Goal: Transaction & Acquisition: Download file/media

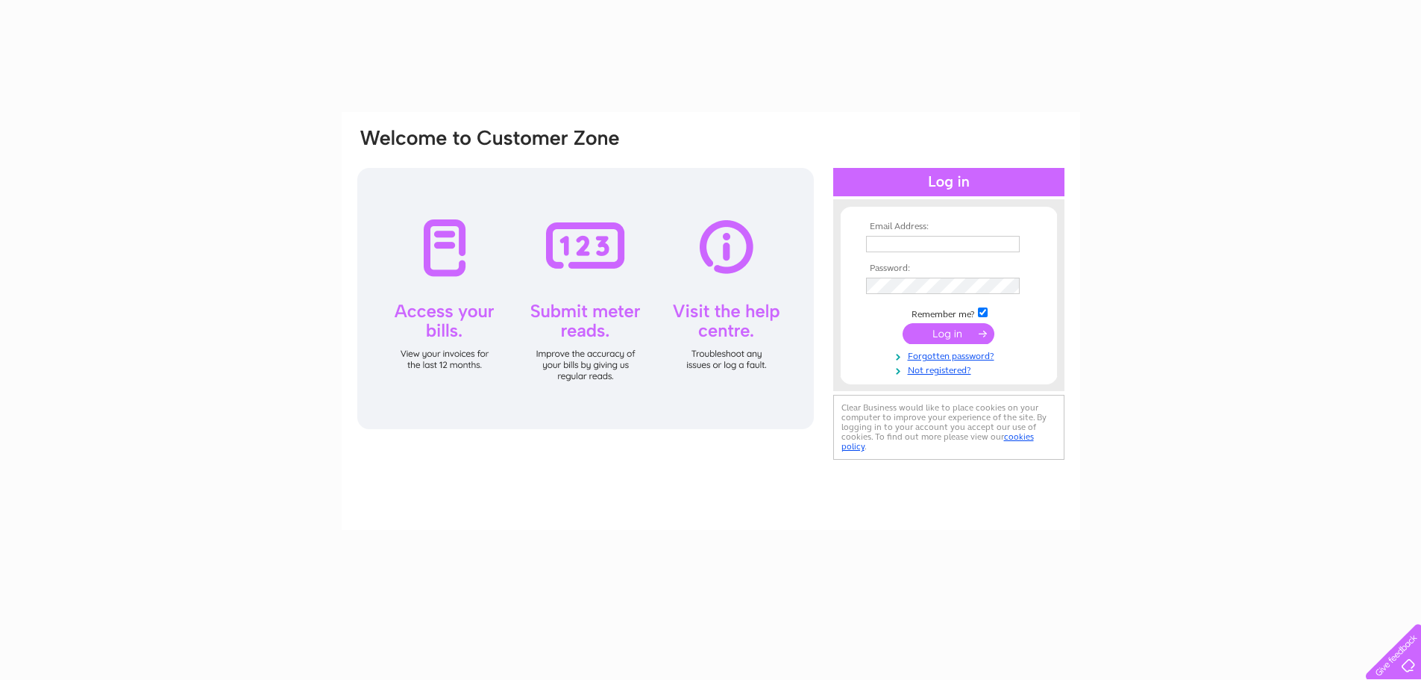
click at [928, 230] on th "Email Address:" at bounding box center [948, 227] width 173 height 10
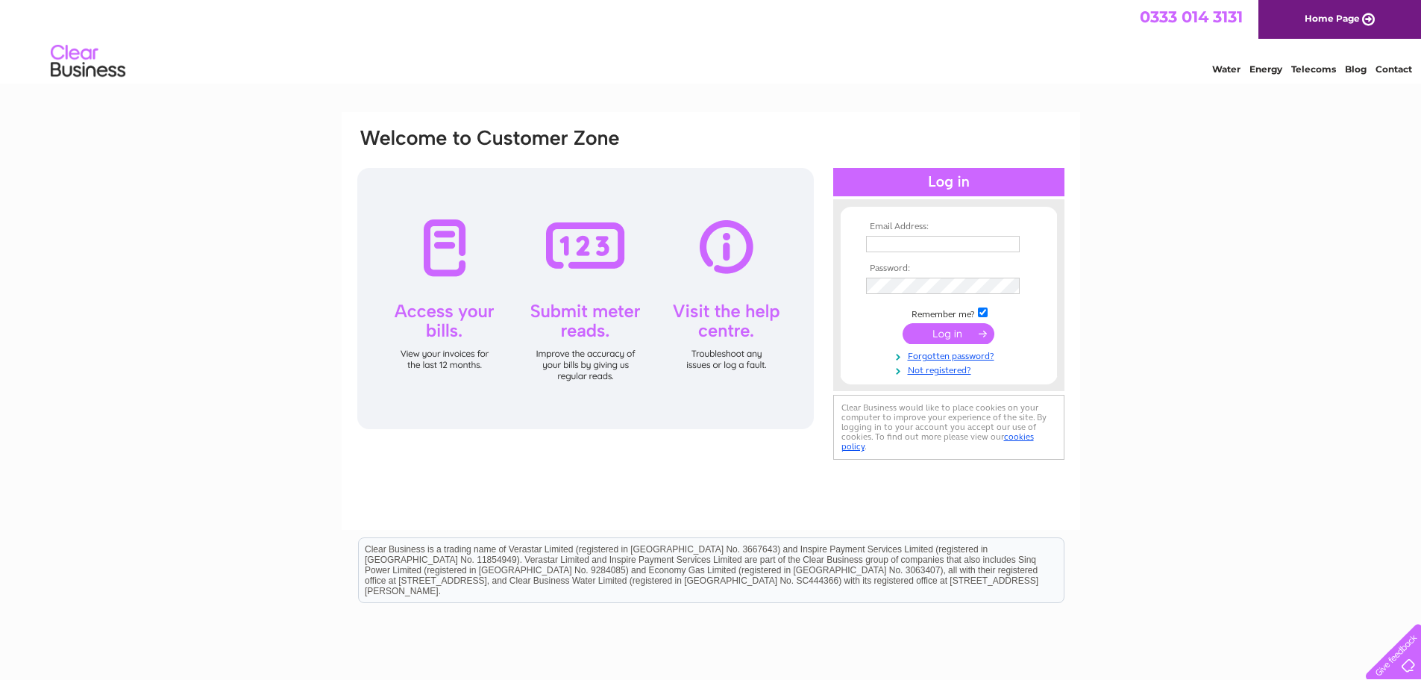
click at [942, 251] on input "text" at bounding box center [943, 244] width 154 height 16
type input "gurjar_bipin2001@yahoo.com"
click at [978, 336] on input "submit" at bounding box center [949, 333] width 92 height 21
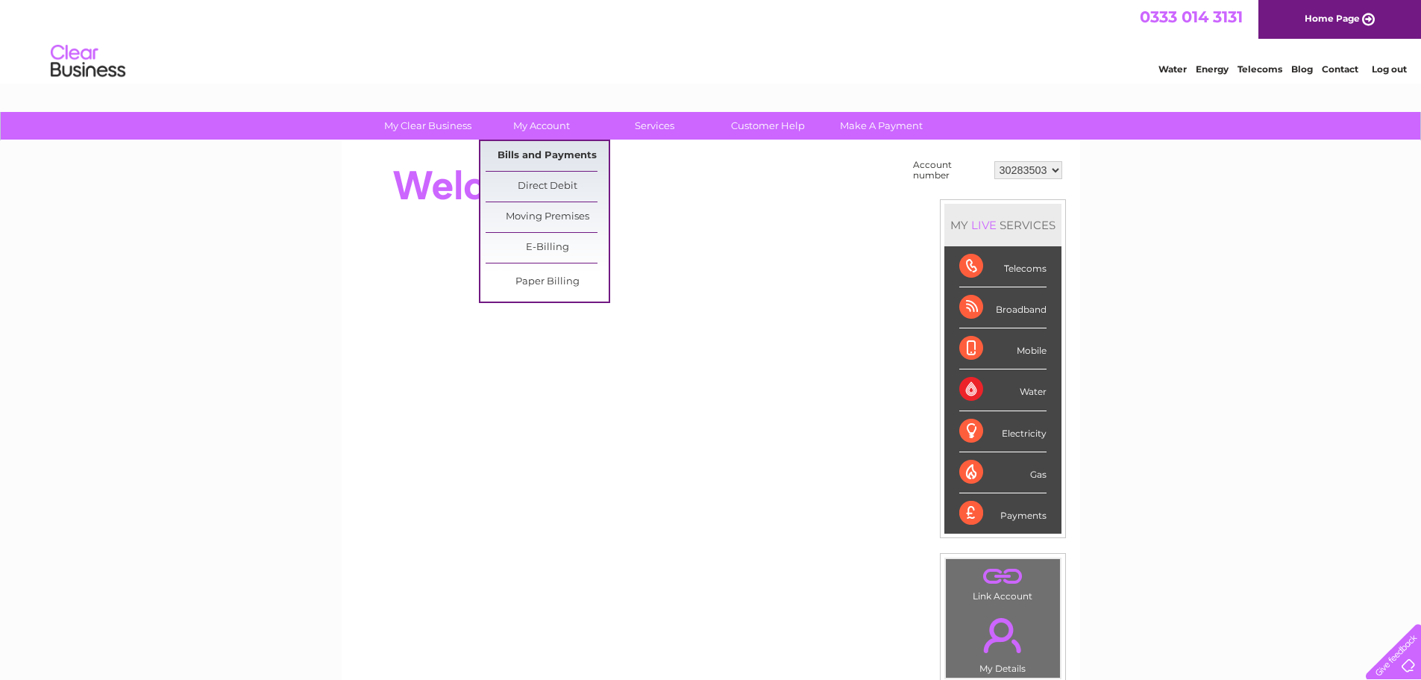
click at [559, 154] on link "Bills and Payments" at bounding box center [547, 156] width 123 height 30
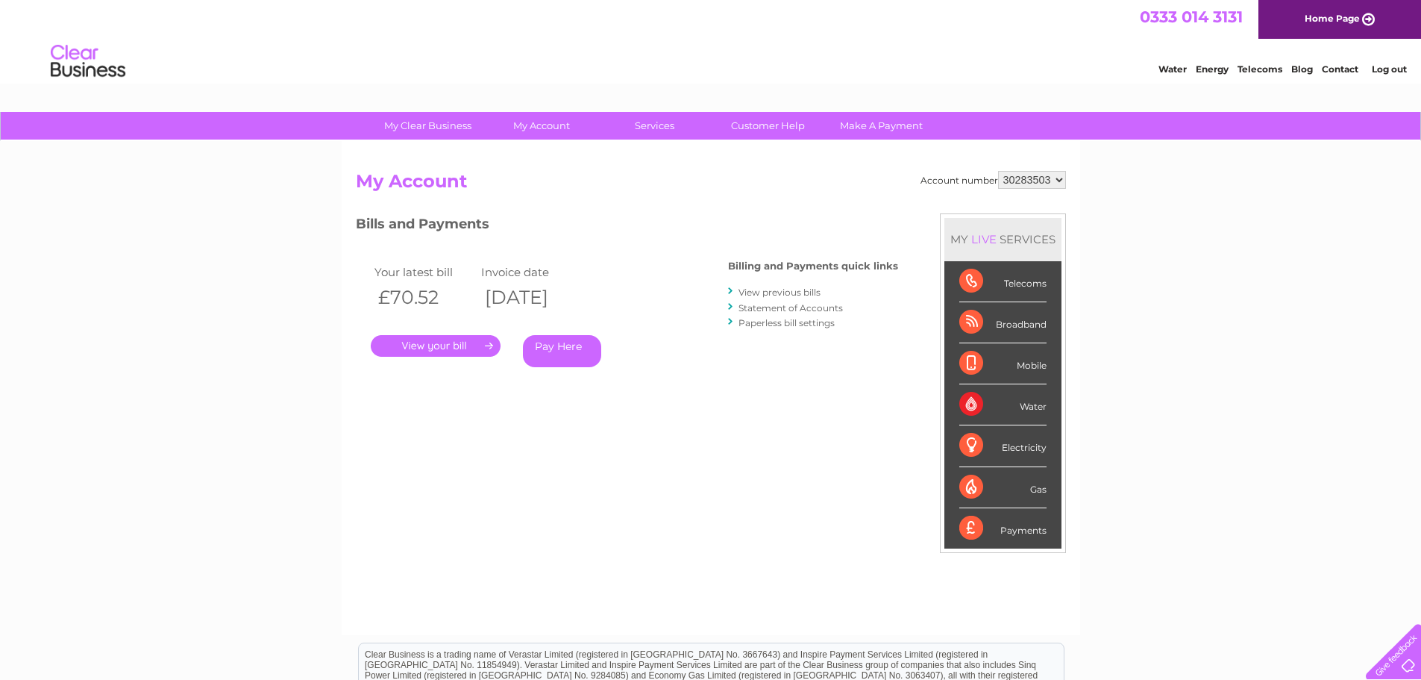
click at [457, 348] on link "." at bounding box center [436, 346] width 130 height 22
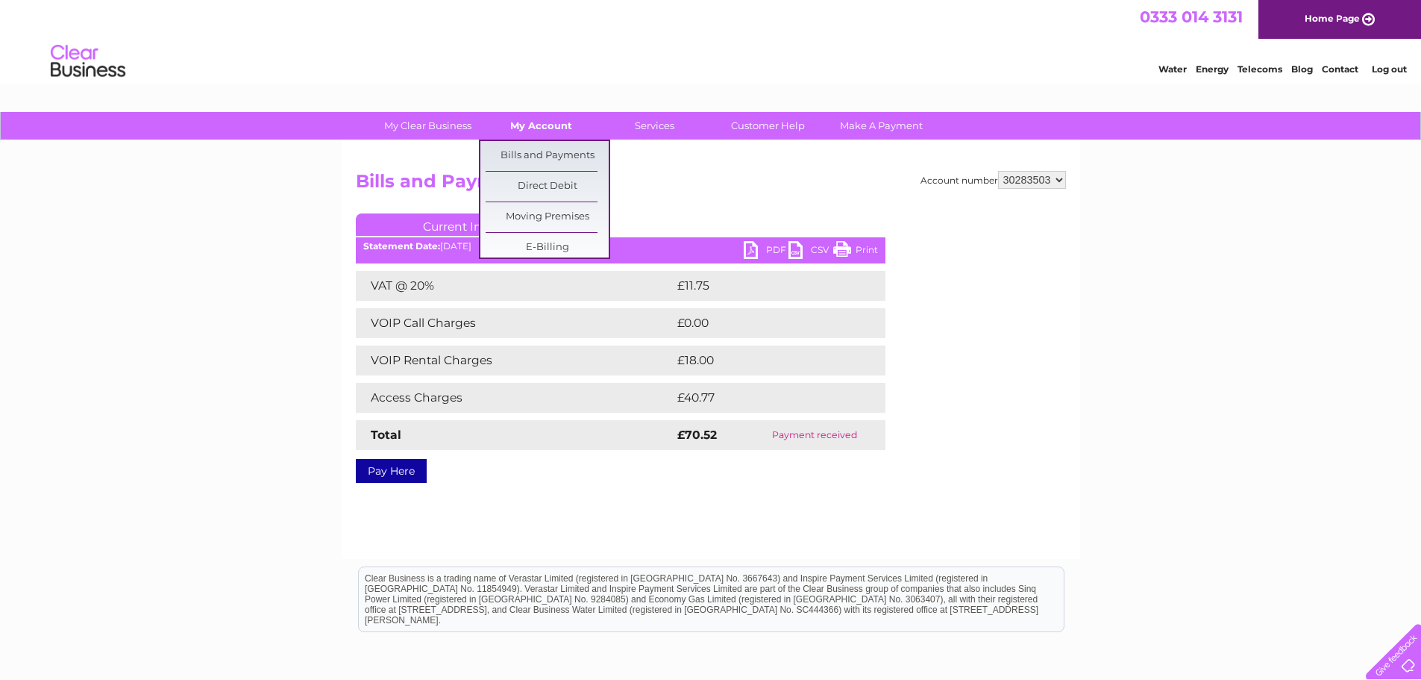
click at [539, 126] on link "My Account" at bounding box center [541, 126] width 123 height 28
click at [568, 242] on link "E-Billing" at bounding box center [547, 248] width 123 height 30
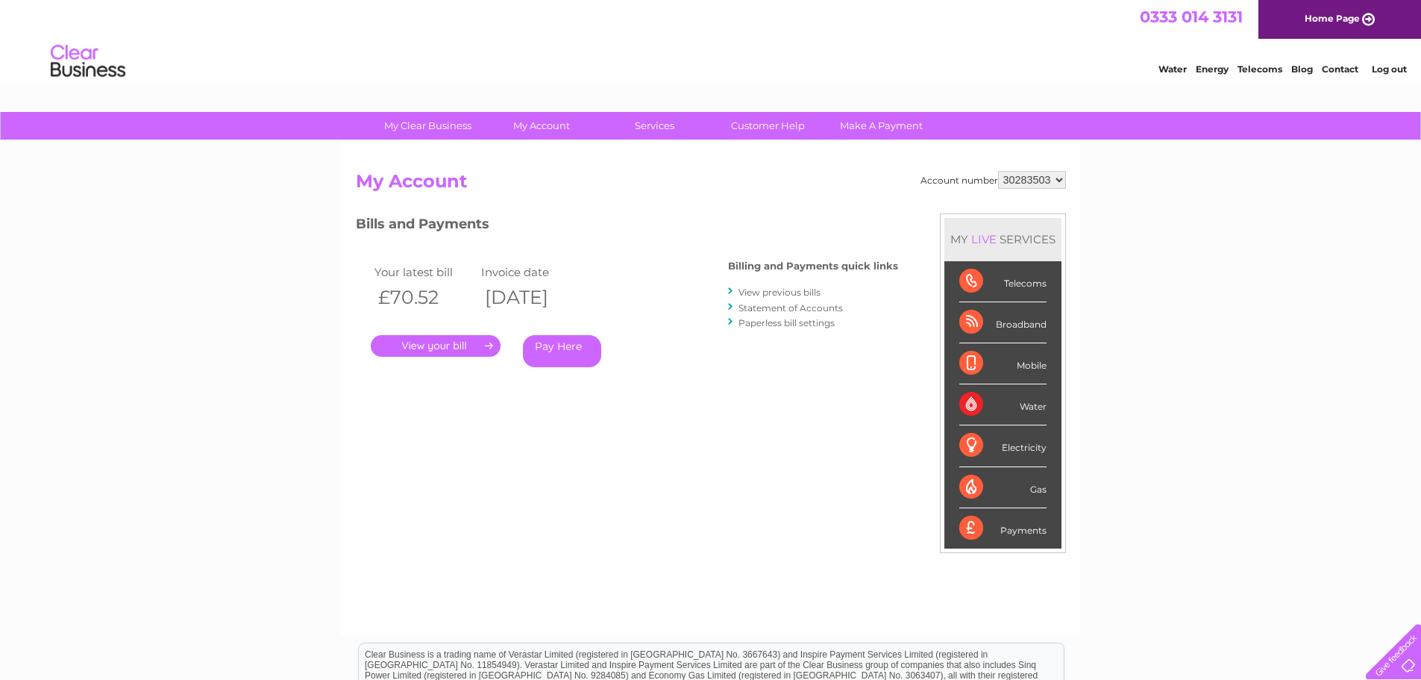
click at [468, 344] on link "." at bounding box center [436, 346] width 130 height 22
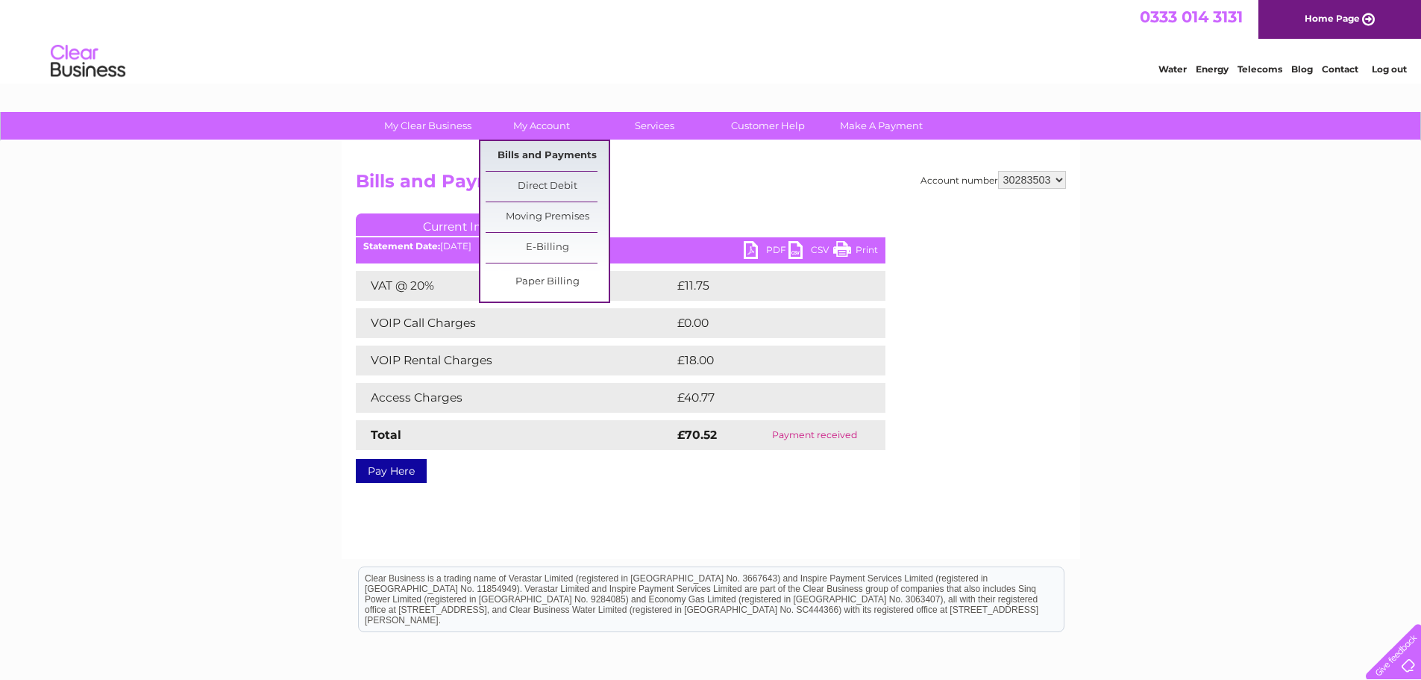
click at [533, 149] on link "Bills and Payments" at bounding box center [547, 156] width 123 height 30
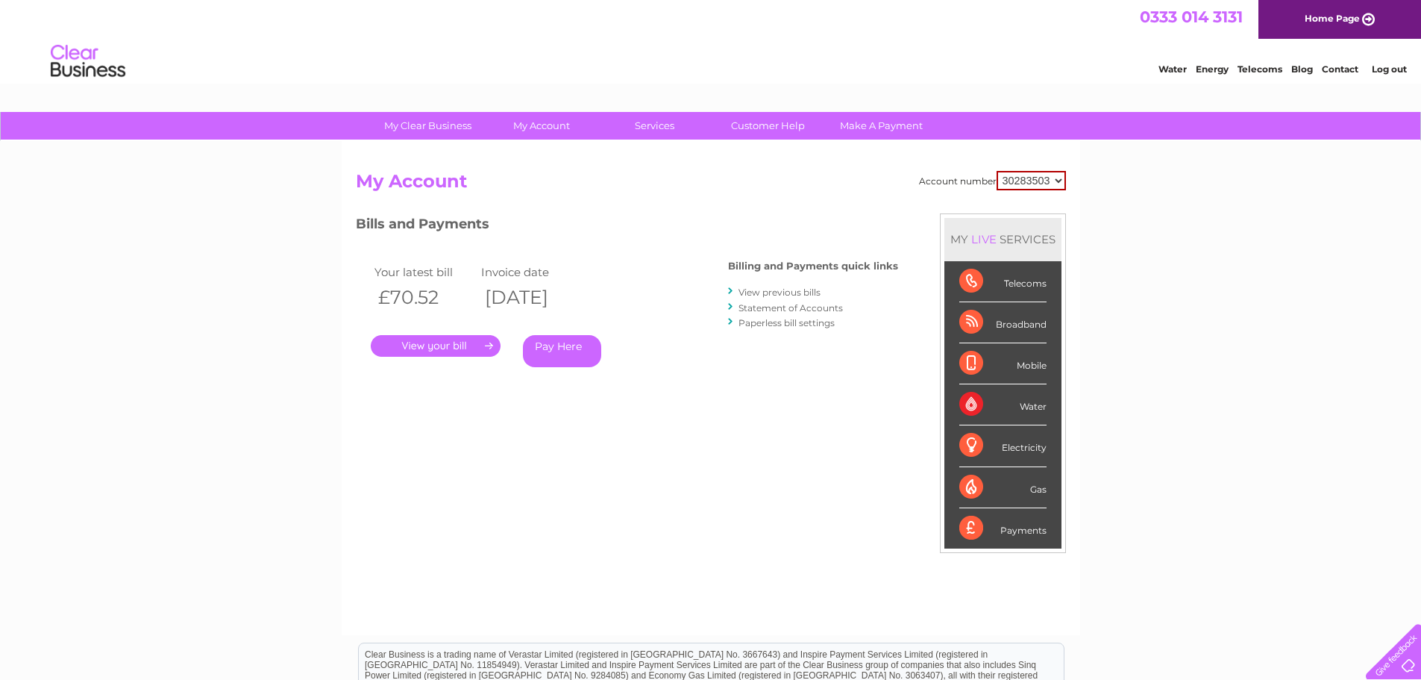
click at [764, 290] on link "View previous bills" at bounding box center [780, 291] width 82 height 11
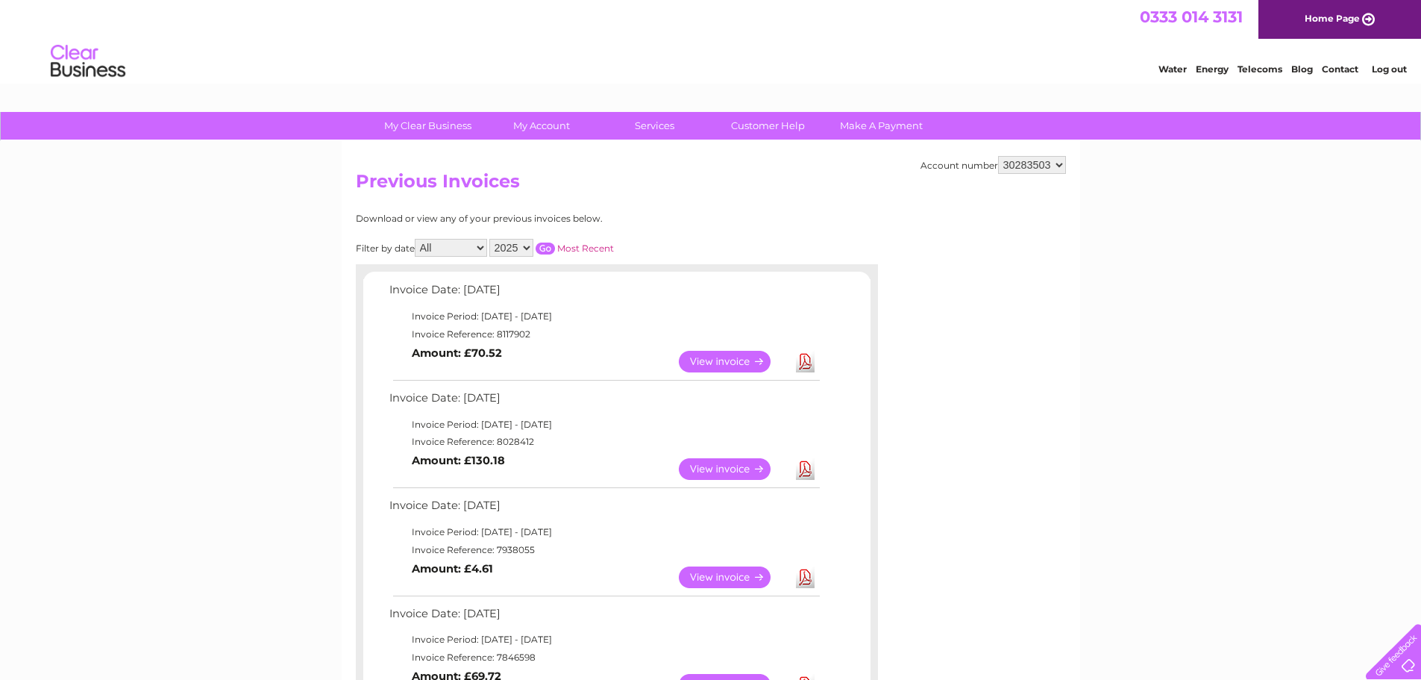
click at [804, 369] on link "Download" at bounding box center [805, 362] width 19 height 22
click at [806, 473] on link "Download" at bounding box center [805, 469] width 19 height 22
click at [809, 580] on link "Download" at bounding box center [805, 577] width 19 height 22
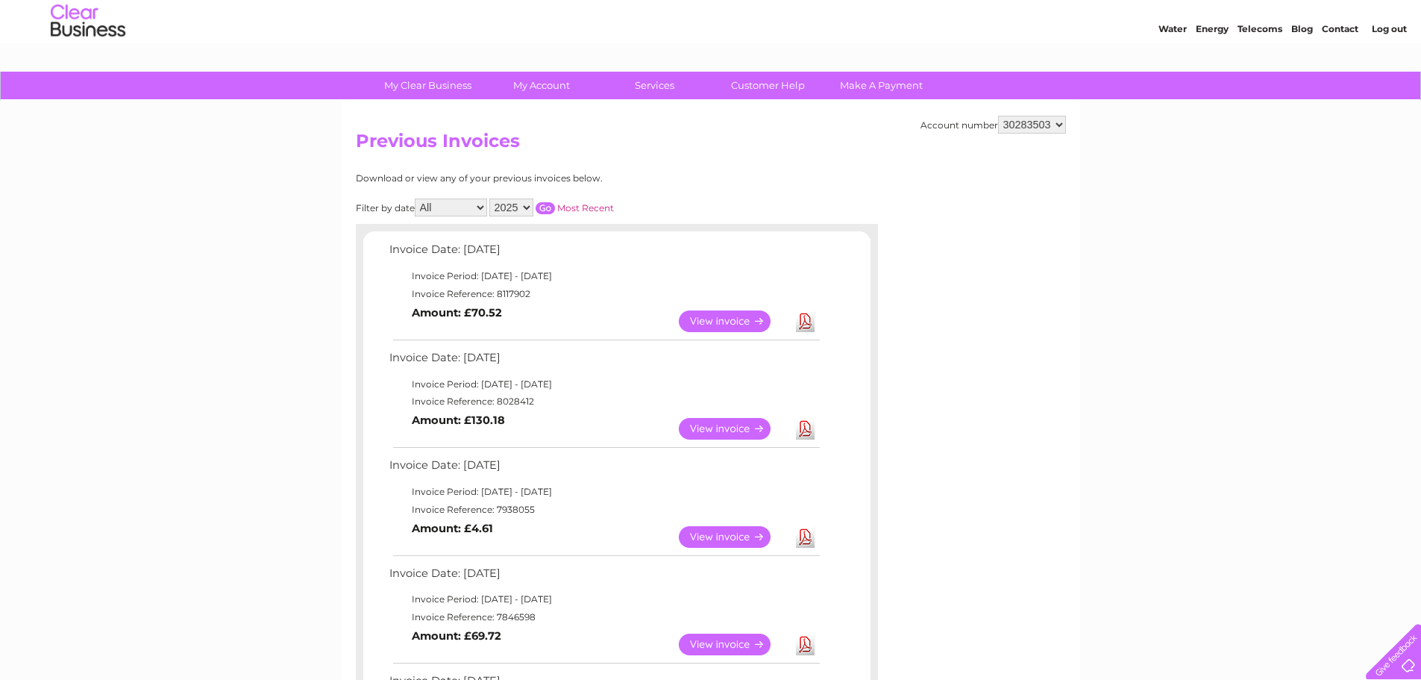
scroll to position [149, 0]
